Goal: Find specific page/section

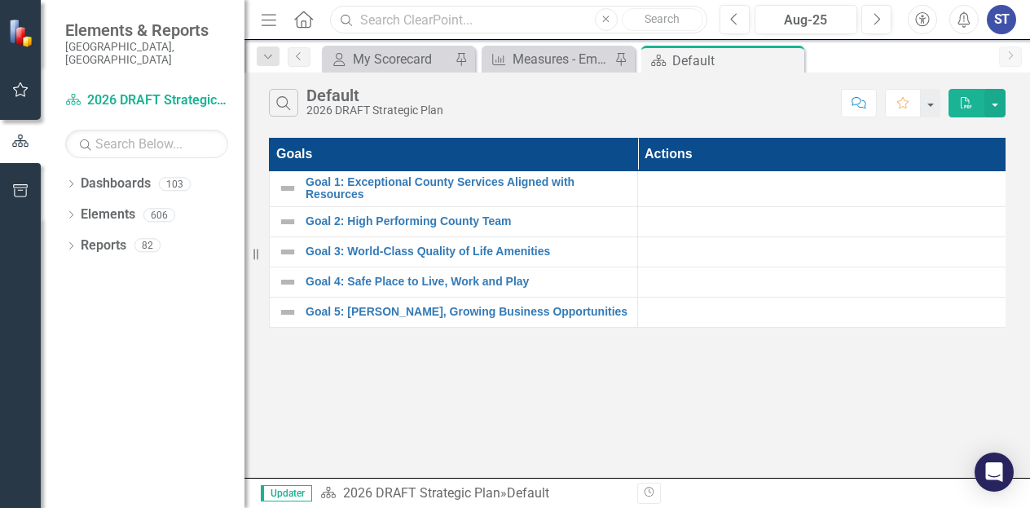
click at [380, 19] on input "text" at bounding box center [518, 20] width 377 height 29
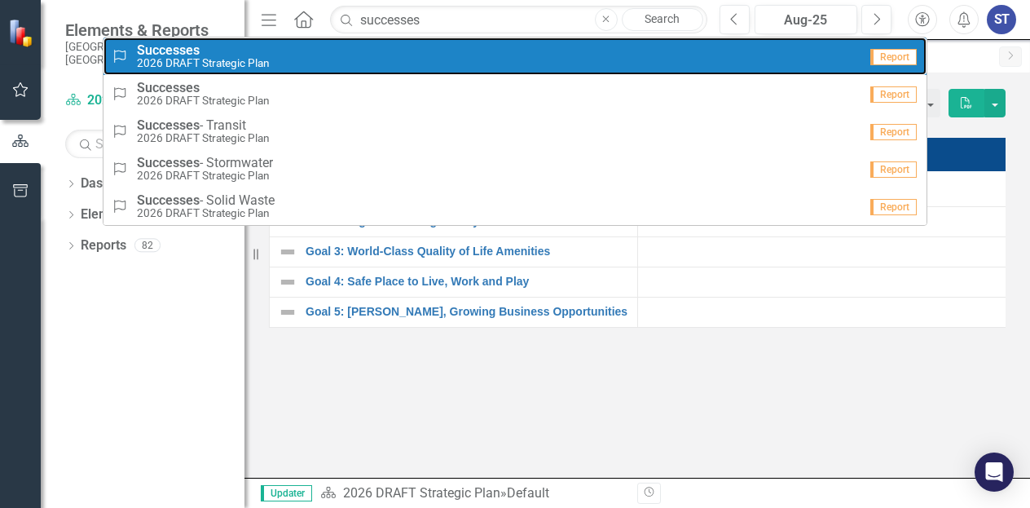
click at [151, 51] on strong "Successes" at bounding box center [168, 49] width 63 height 15
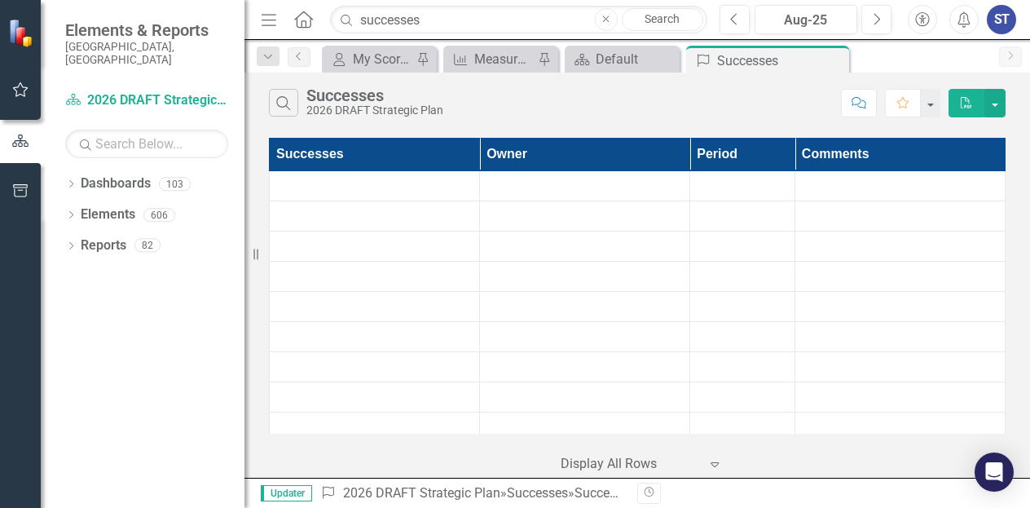
click at [504, 103] on div "Search Successes 2026 DRAFT Strategic Plan" at bounding box center [551, 103] width 564 height 28
click at [440, 30] on input "successes" at bounding box center [518, 20] width 377 height 29
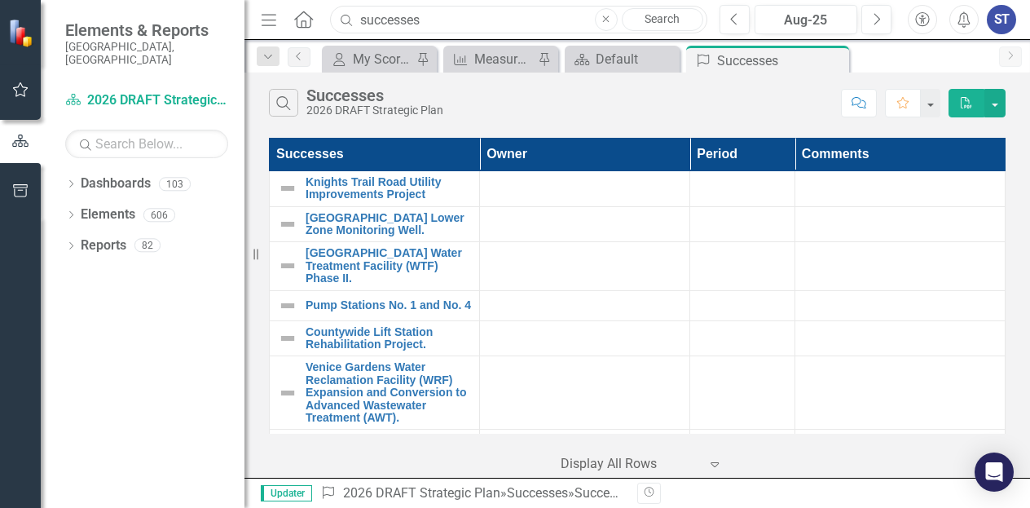
click at [468, 26] on input "successes" at bounding box center [518, 20] width 377 height 29
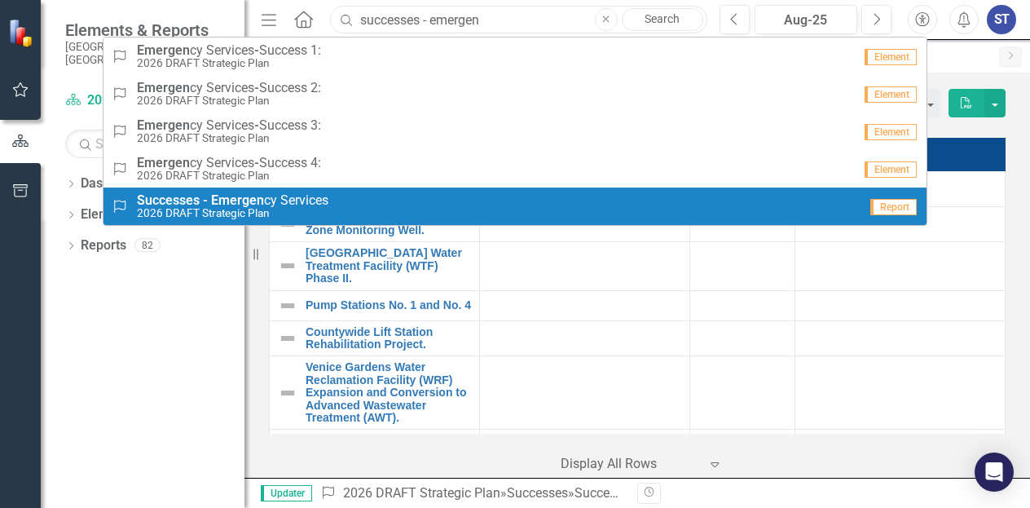
type input "successes - emergen"
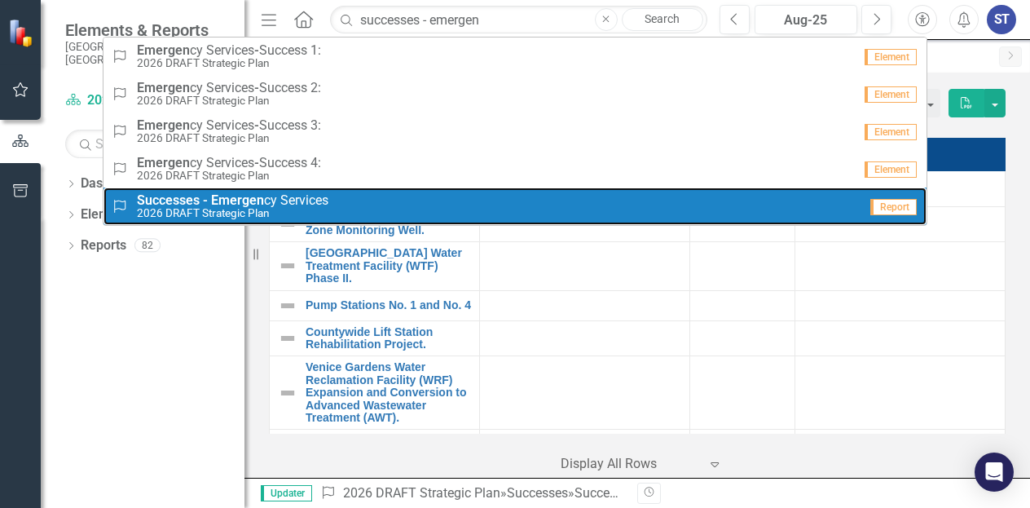
click at [235, 204] on strong "Emergen" at bounding box center [237, 199] width 53 height 15
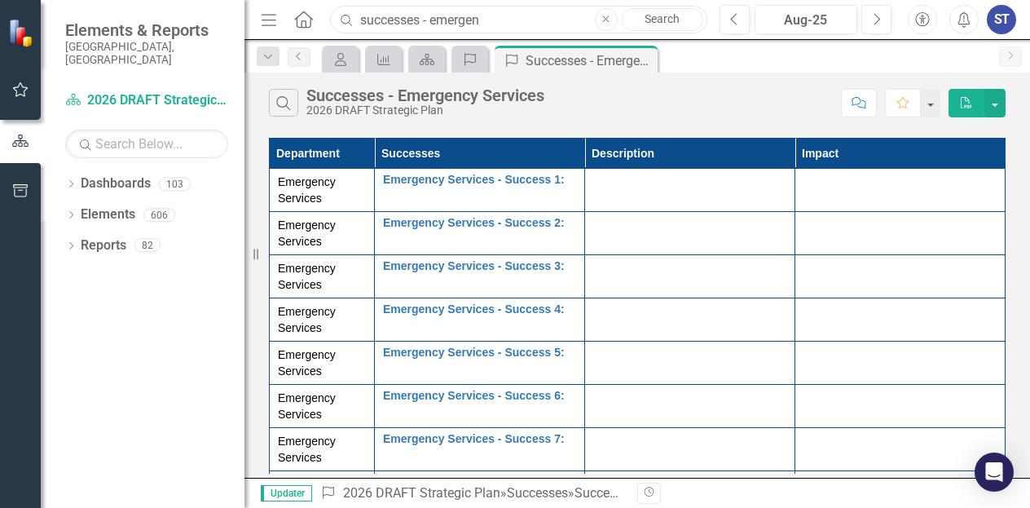
click at [512, 24] on input "successes - emergen" at bounding box center [518, 20] width 377 height 29
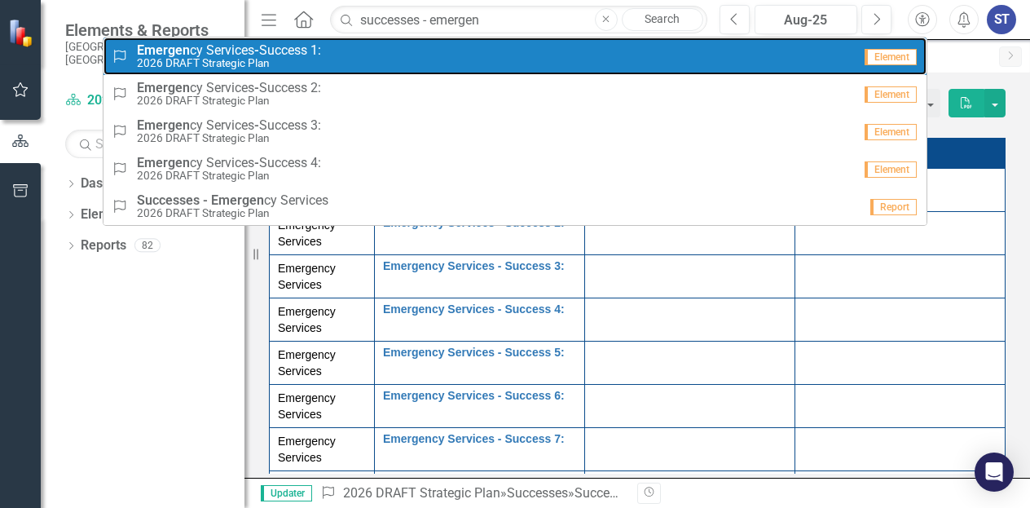
click at [312, 59] on small "2026 DRAFT Strategic Plan" at bounding box center [229, 63] width 184 height 12
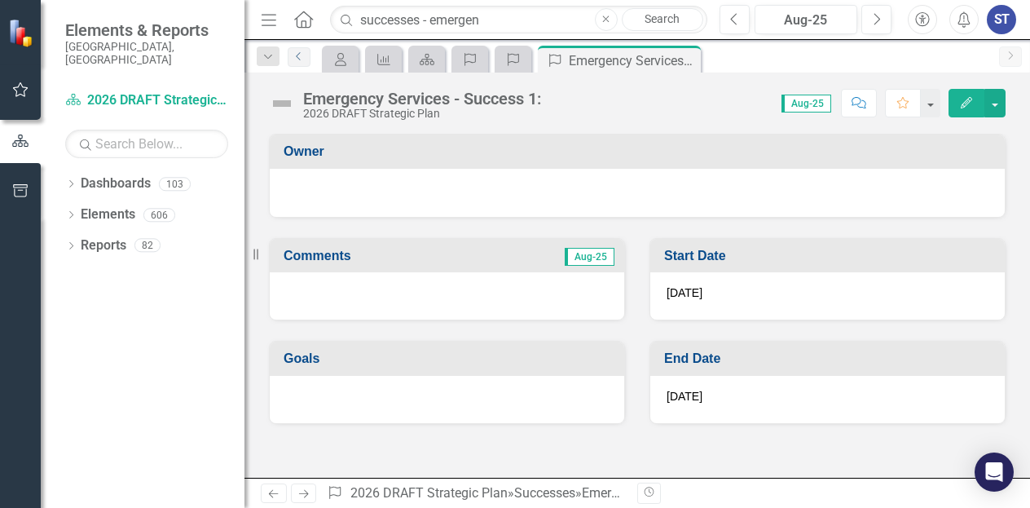
click at [297, 59] on icon "Previous" at bounding box center [298, 56] width 13 height 10
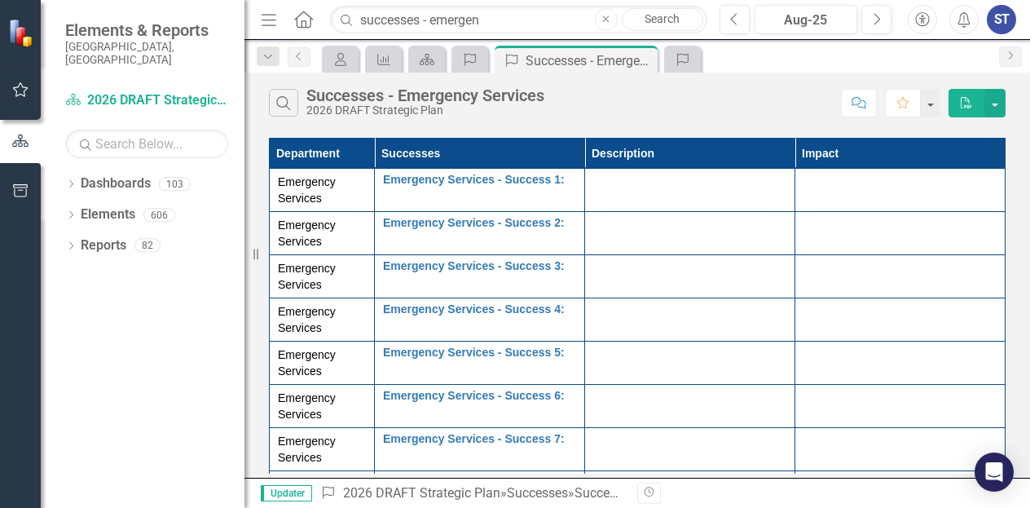
click at [781, 65] on div "My Scorecard Measure Dashboard Success Success Successes - Emergency Services P…" at bounding box center [655, 59] width 672 height 26
